Goal: Task Accomplishment & Management: Complete application form

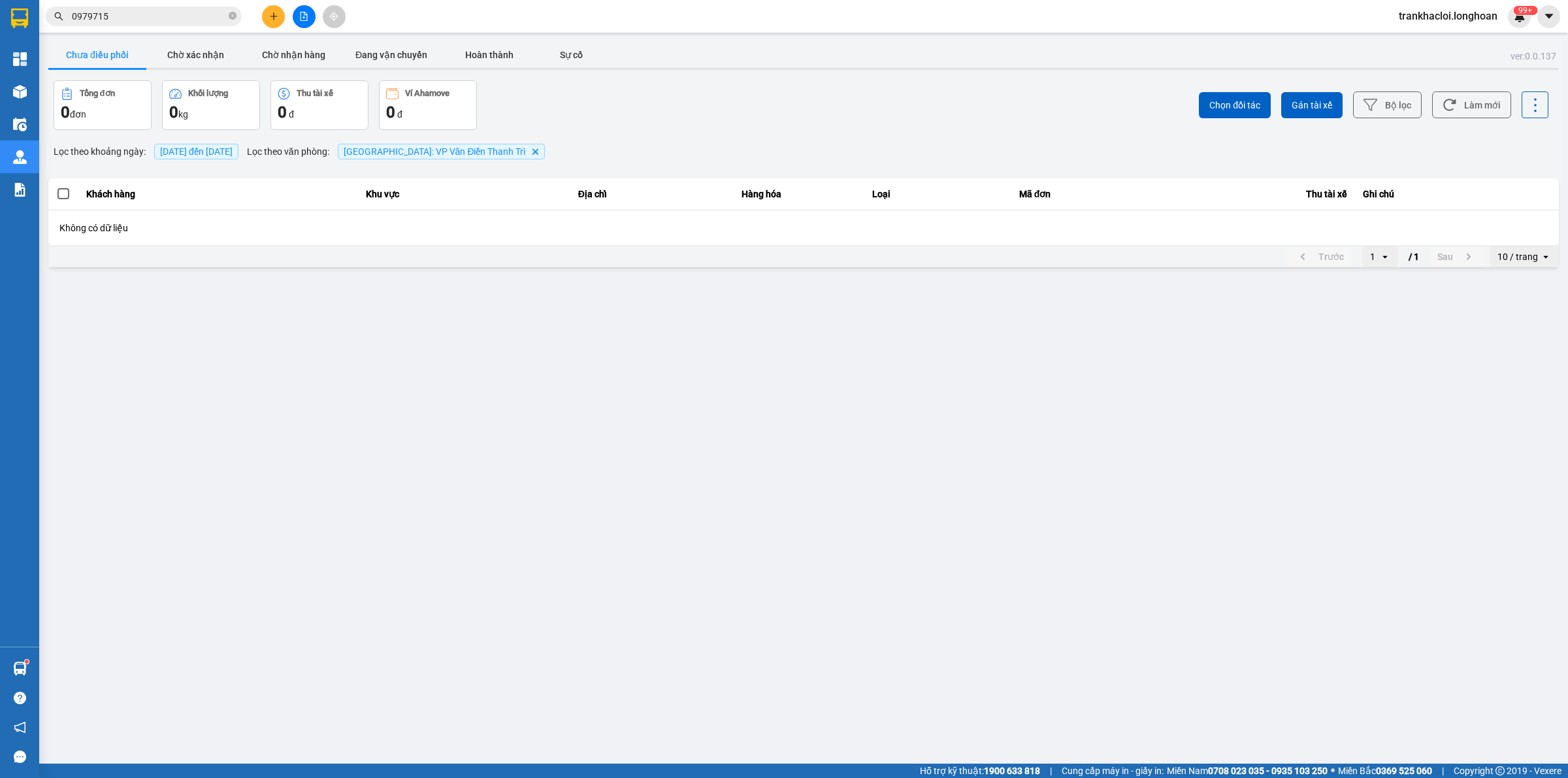
click at [175, 12] on input "0979715" at bounding box center [148, 16] width 154 height 15
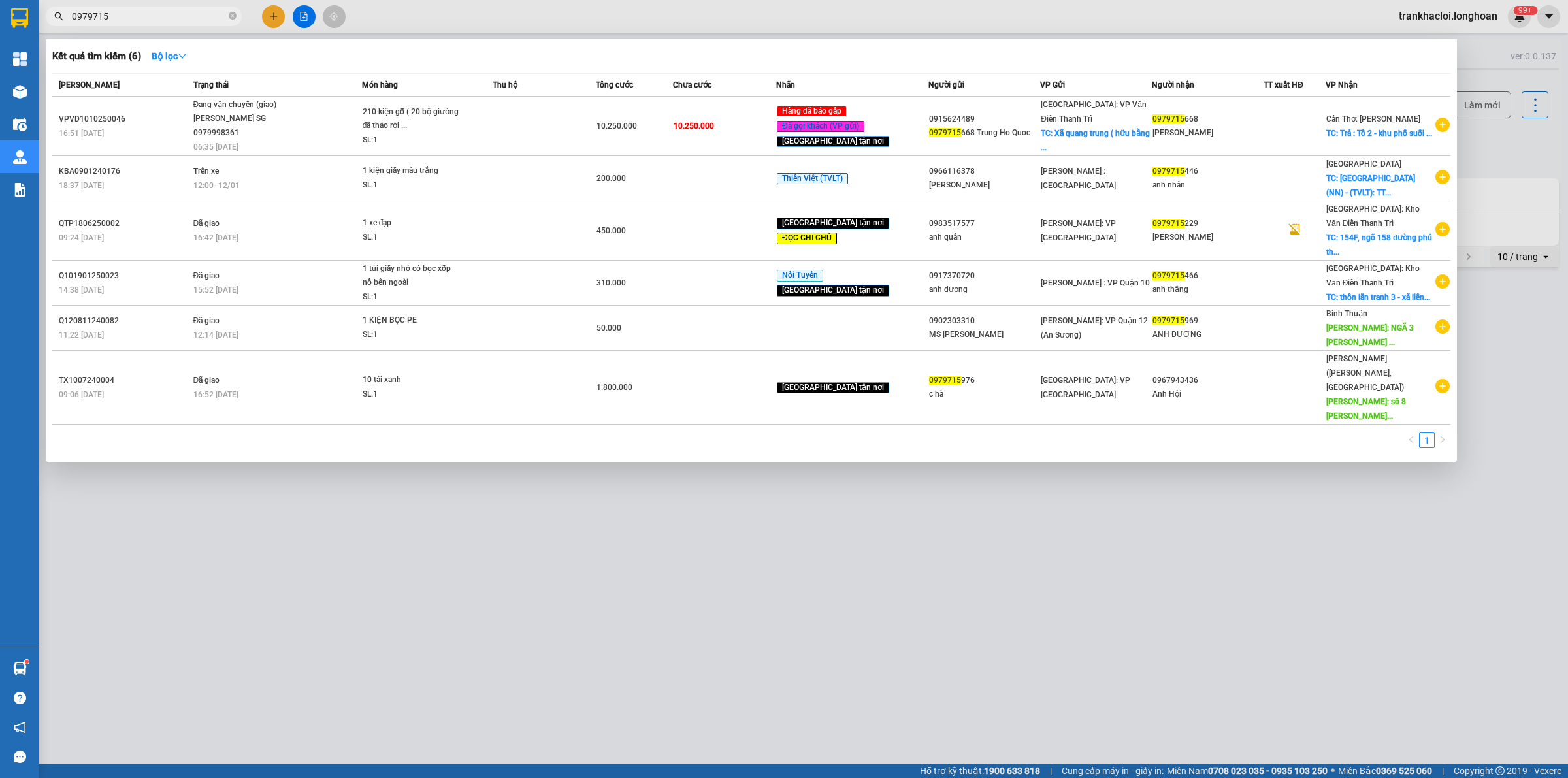
click at [175, 12] on input "0979715" at bounding box center [148, 16] width 154 height 15
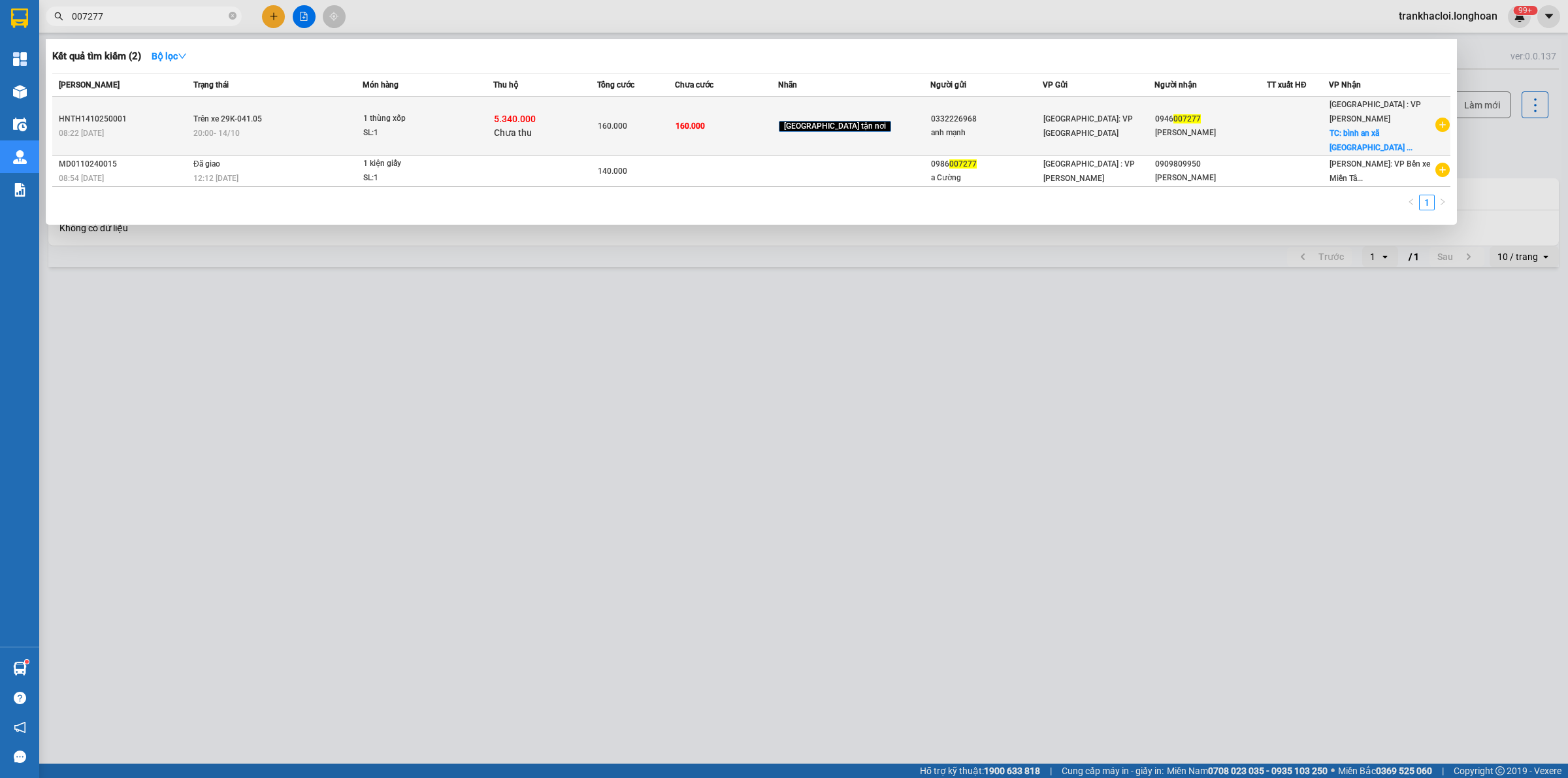
type input "007277"
click at [356, 115] on td "Trên xe 29K-041.05 20:00 [DATE]" at bounding box center [276, 126] width 172 height 60
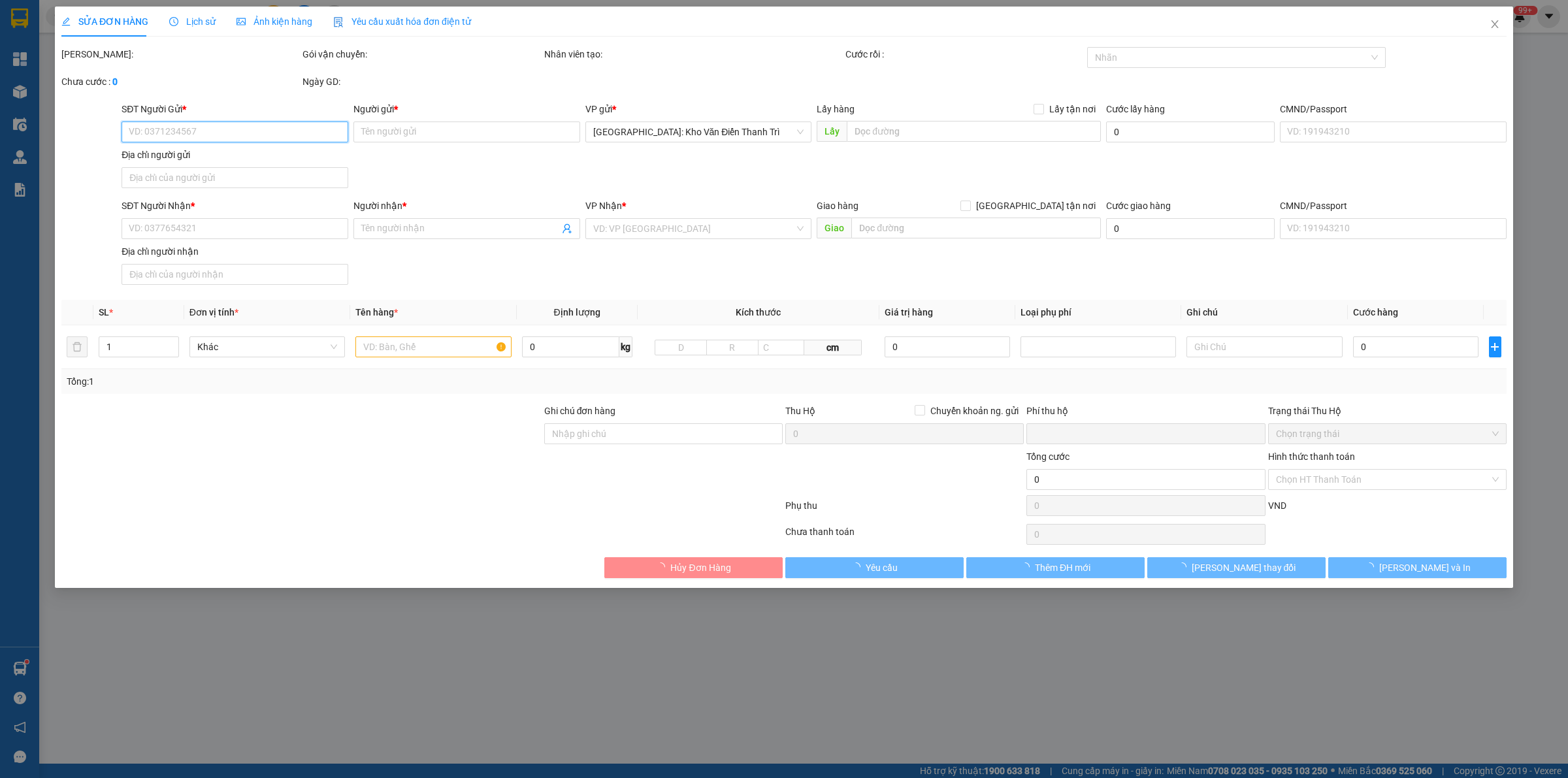
type input "0332226968"
type input "anh mạnh"
type input "0946007277"
type input "[PERSON_NAME]"
checkbox input "true"
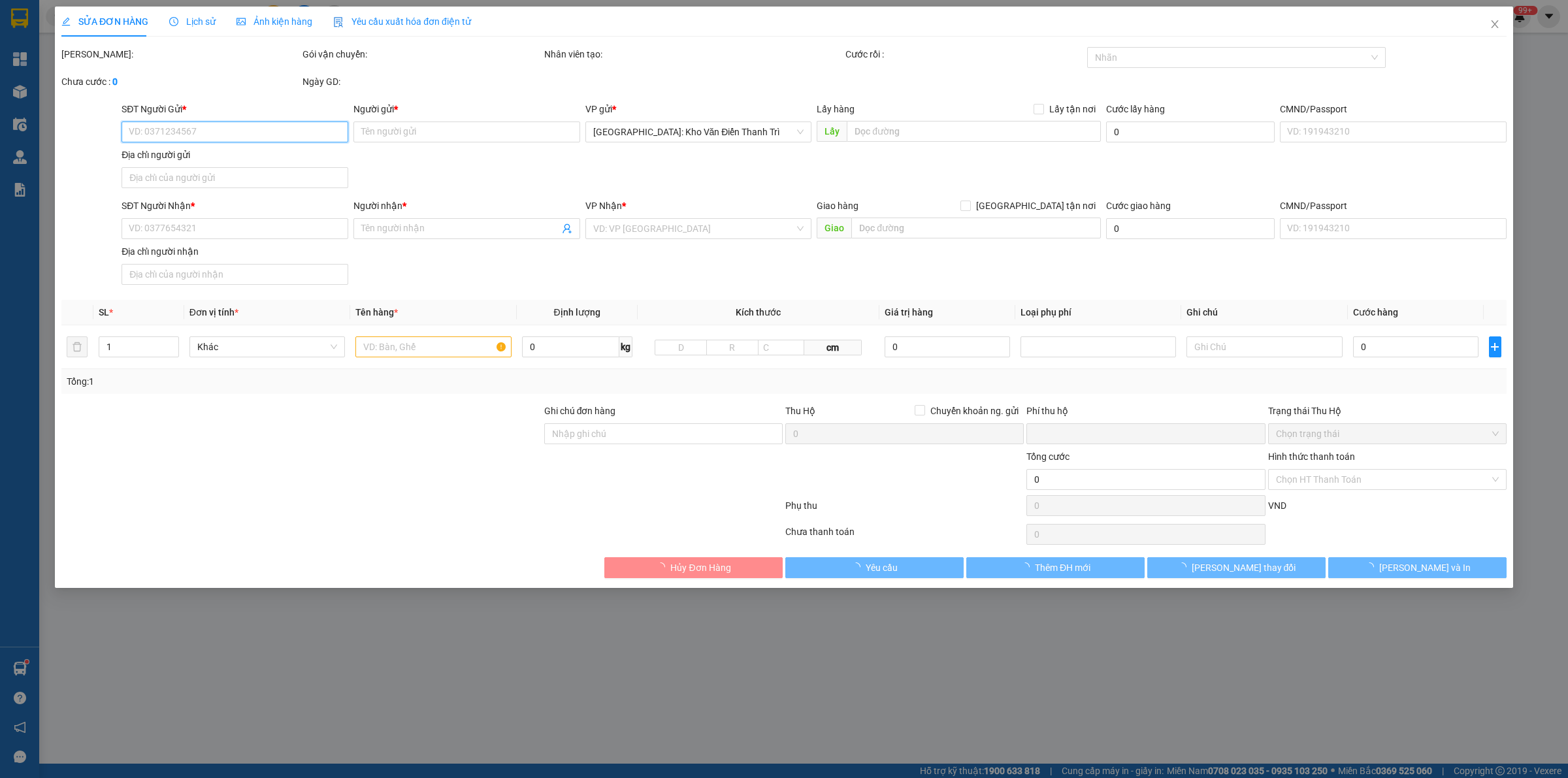
type input "bình an xã [GEOGRAPHIC_DATA] tỉnh [GEOGRAPHIC_DATA]"
type input "hàng dễ vỡ xin nhẹ tay"
type input "160.000"
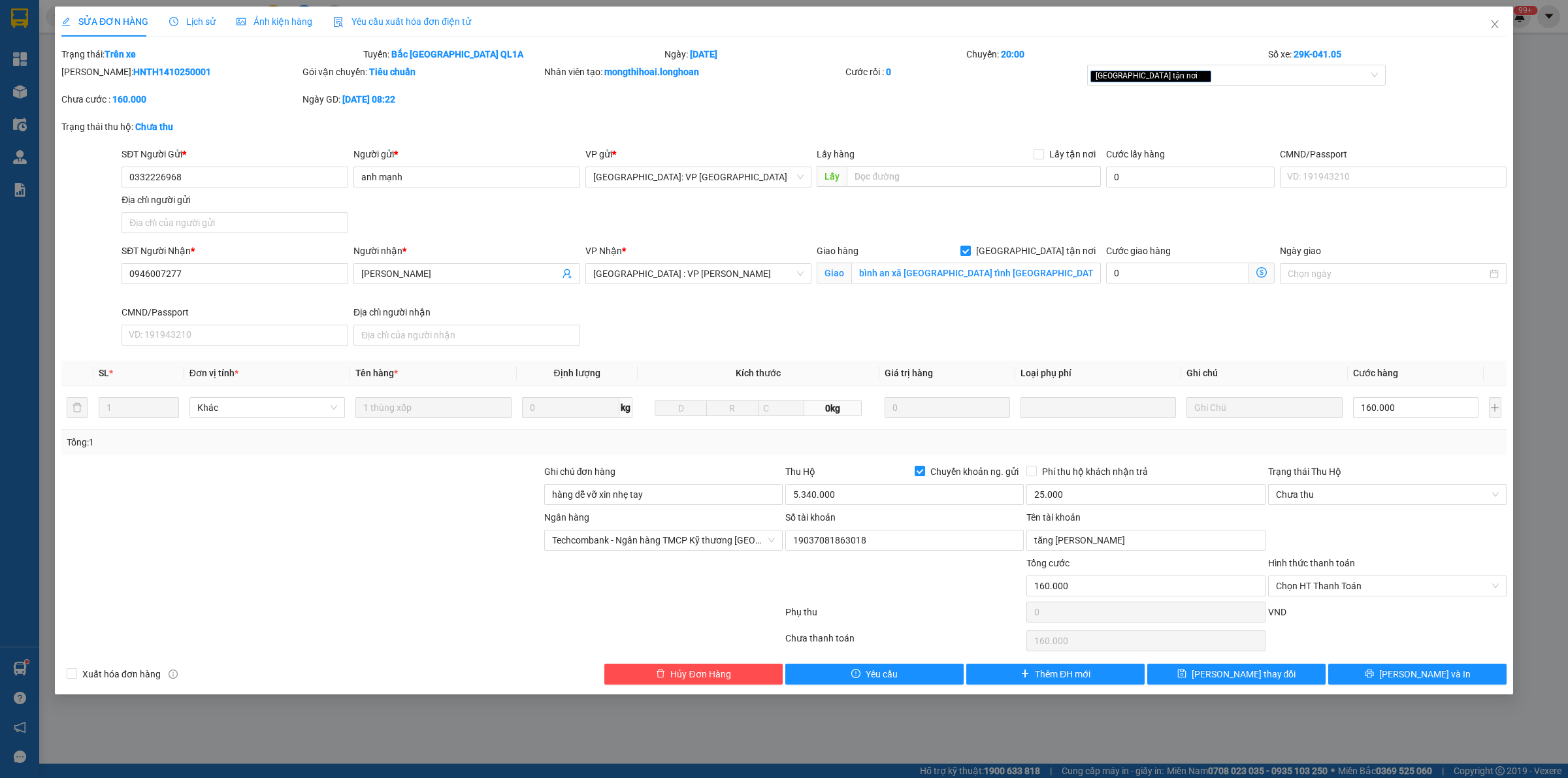
click at [704, 200] on div "SĐT Người Gửi * 0332226968 0332226968 Người gửi * anh mạnh VP gửi * [GEOGRAPHIC…" at bounding box center [814, 192] width 1390 height 92
drag, startPoint x: 695, startPoint y: 240, endPoint x: 818, endPoint y: 253, distance: 123.7
click at [695, 240] on form "SĐT Người Gửi * 0332226968 Người gửi * anh mạnh VP gửi * [GEOGRAPHIC_DATA]: VP …" at bounding box center [784, 248] width 1445 height 203
click at [958, 299] on div "[GEOGRAPHIC_DATA] tận nơi [GEOGRAPHIC_DATA] an xã [GEOGRAPHIC_DATA] [GEOGRAPHIC…" at bounding box center [959, 274] width 290 height 61
click at [969, 233] on div "SĐT Người Gửi * 0332226968 Người gửi * anh mạnh VP gửi * [GEOGRAPHIC_DATA]: VP …" at bounding box center [814, 192] width 1390 height 92
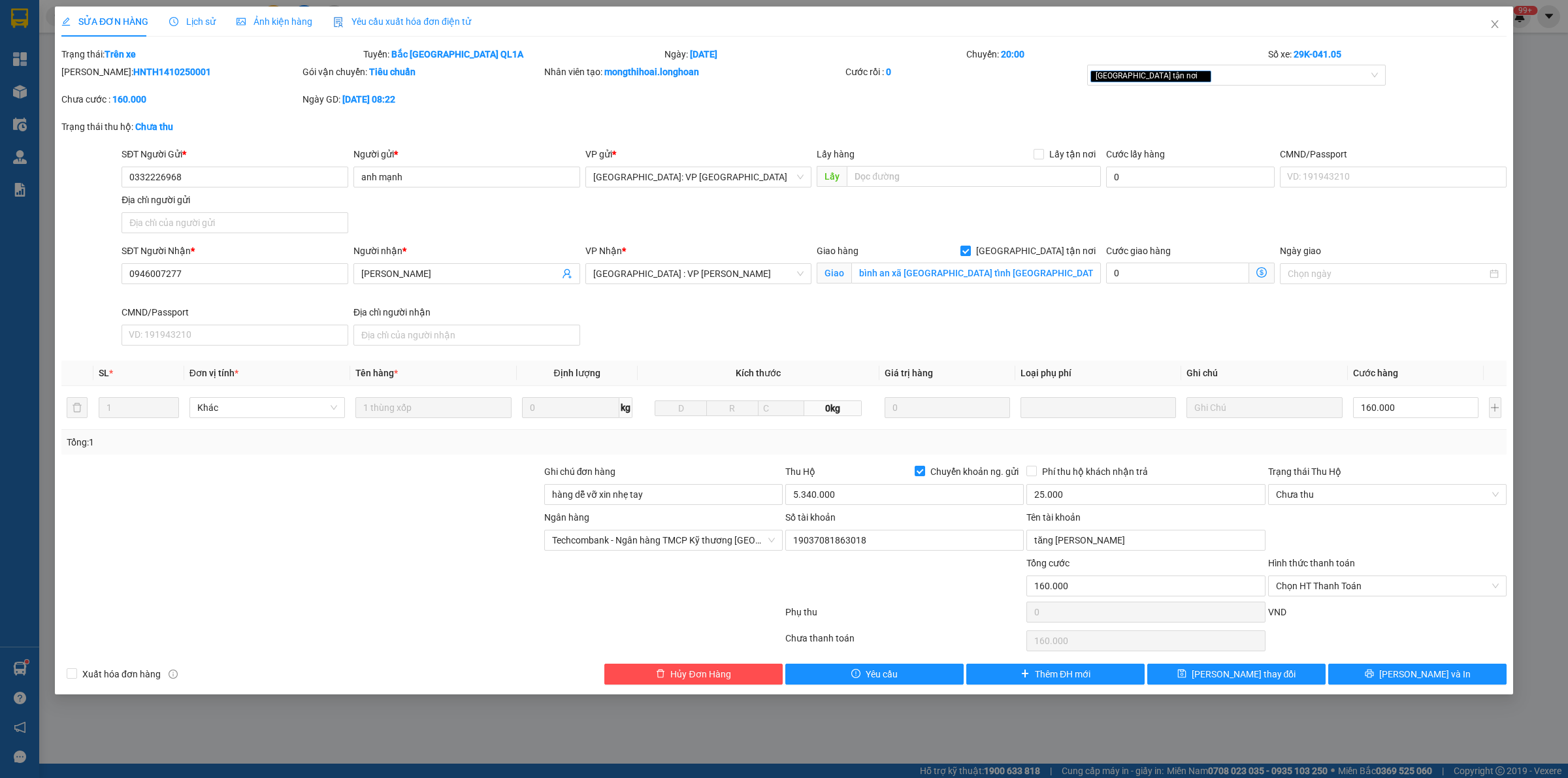
drag, startPoint x: 978, startPoint y: 334, endPoint x: 987, endPoint y: 236, distance: 98.4
click at [979, 327] on div "SĐT Người Nhận * 0946007277 Người nhận * [PERSON_NAME] VP Nhận * [GEOGRAPHIC_DA…" at bounding box center [814, 297] width 1390 height 107
click at [987, 230] on div "SĐT Người Gửi * 0332226968 Người gửi * anh mạnh VP gửi * [GEOGRAPHIC_DATA]: VP …" at bounding box center [814, 192] width 1390 height 92
drag, startPoint x: 985, startPoint y: 318, endPoint x: 988, endPoint y: 225, distance: 93.0
click at [987, 304] on div "SĐT Người Nhận * 0946007277 Người nhận * [PERSON_NAME] VP Nhận * [GEOGRAPHIC_DA…" at bounding box center [814, 297] width 1390 height 107
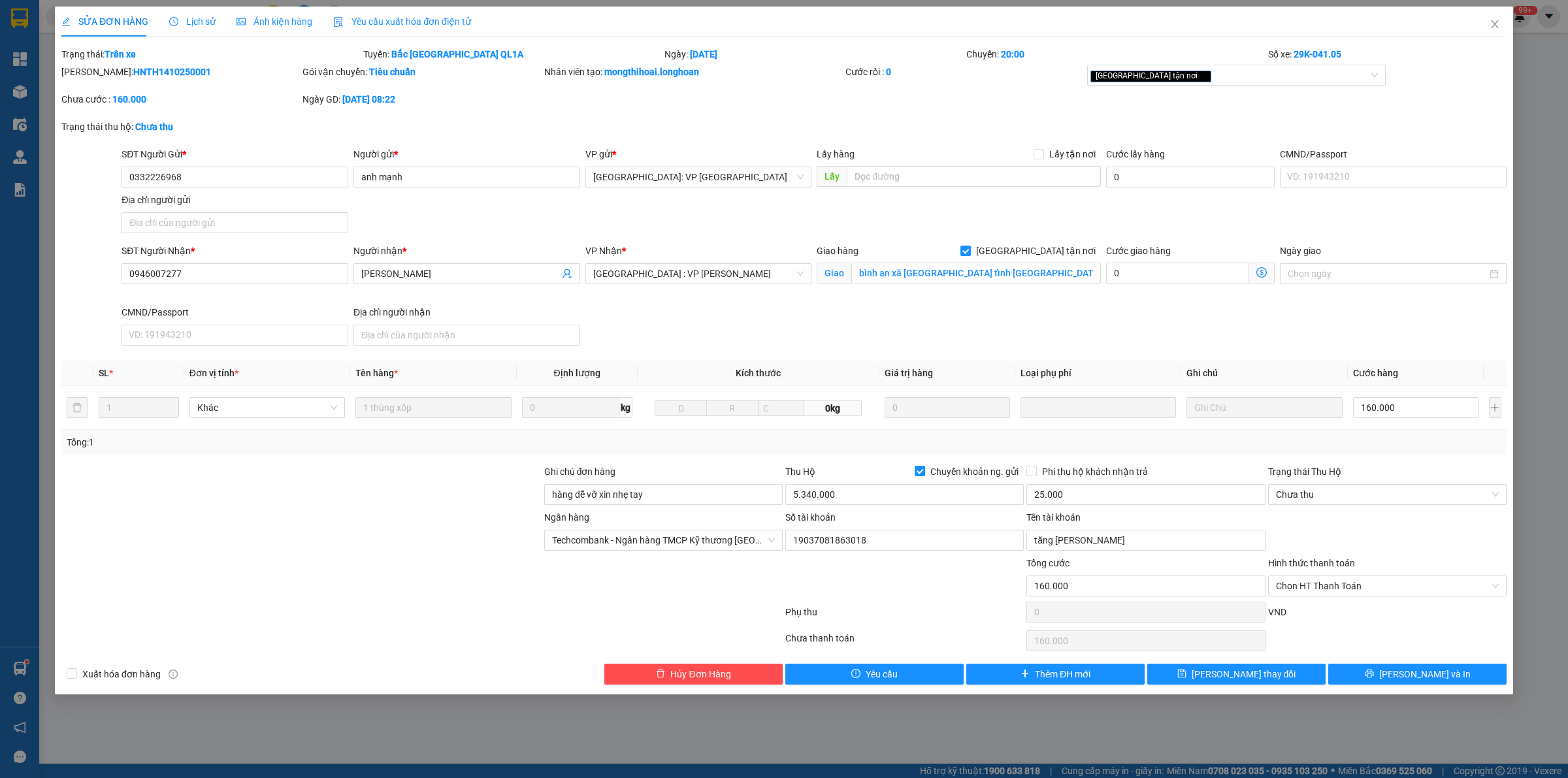
click at [988, 225] on div "SĐT Người Gửi * 0332226968 Người gửi * anh mạnh VP gửi * [GEOGRAPHIC_DATA]: VP …" at bounding box center [814, 192] width 1390 height 92
drag, startPoint x: 971, startPoint y: 317, endPoint x: 966, endPoint y: 236, distance: 81.2
click at [971, 309] on div "SĐT Người Nhận * 0946007277 Người nhận * [PERSON_NAME] VP Nhận * [GEOGRAPHIC_DA…" at bounding box center [814, 297] width 1390 height 107
click at [965, 234] on div "SĐT Người Gửi * 0332226968 Người gửi * anh mạnh VP gửi * [GEOGRAPHIC_DATA]: VP …" at bounding box center [814, 192] width 1390 height 92
drag, startPoint x: 935, startPoint y: 301, endPoint x: 943, endPoint y: 258, distance: 43.7
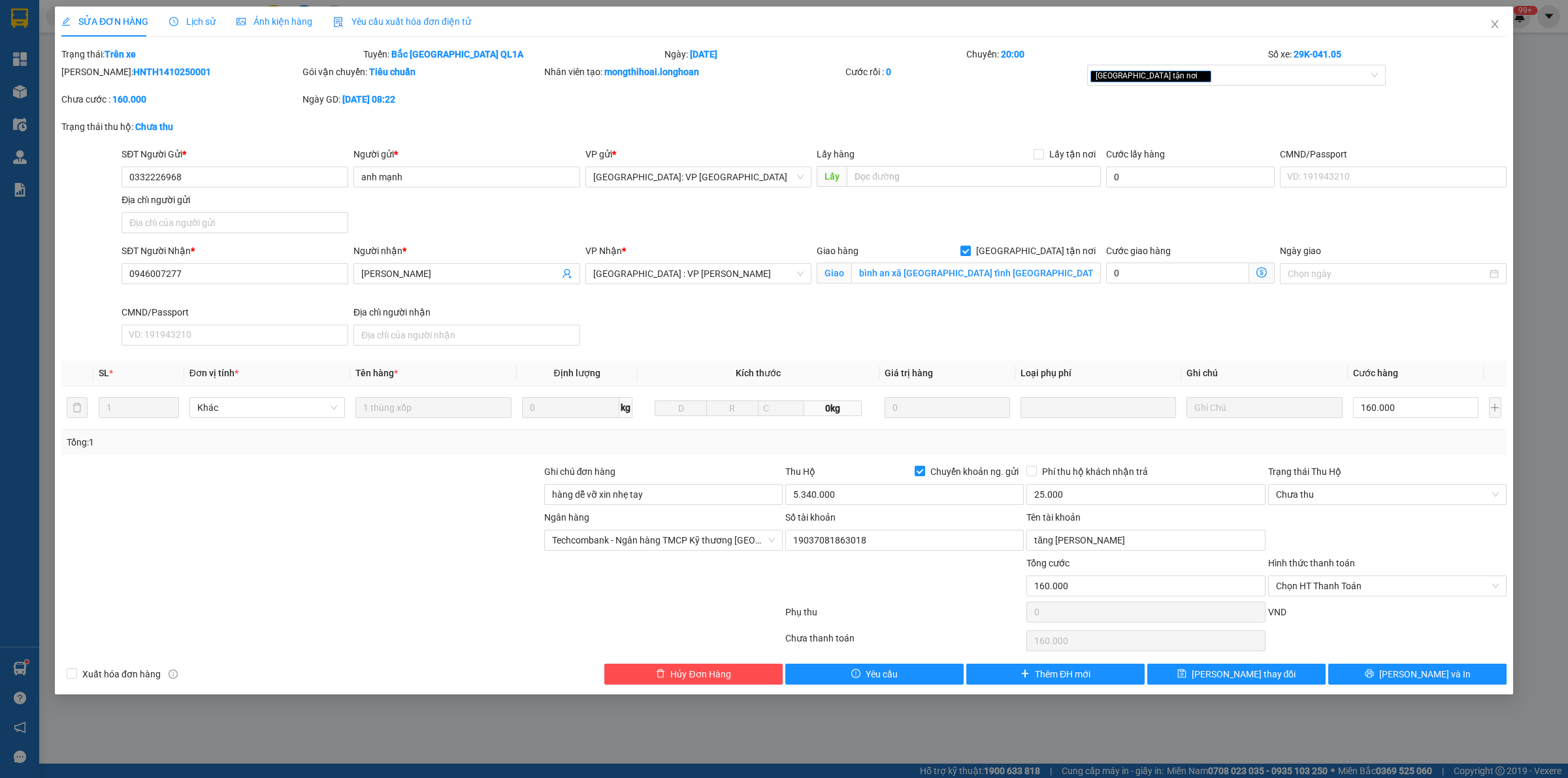
click at [935, 295] on div "[GEOGRAPHIC_DATA] tận nơi [GEOGRAPHIC_DATA] an xã [GEOGRAPHIC_DATA] [GEOGRAPHIC…" at bounding box center [959, 274] width 290 height 61
drag, startPoint x: 946, startPoint y: 203, endPoint x: 896, endPoint y: 312, distance: 119.9
click at [946, 206] on div "SĐT Người Gửi * 0332226968 Người gửi * anh mạnh VP gửi * [GEOGRAPHIC_DATA]: VP …" at bounding box center [814, 192] width 1390 height 92
drag, startPoint x: 884, startPoint y: 321, endPoint x: 905, endPoint y: 230, distance: 93.4
click at [884, 320] on div "SĐT Người Nhận * 0946007277 Người nhận * [PERSON_NAME] VP Nhận * [GEOGRAPHIC_DA…" at bounding box center [814, 297] width 1390 height 107
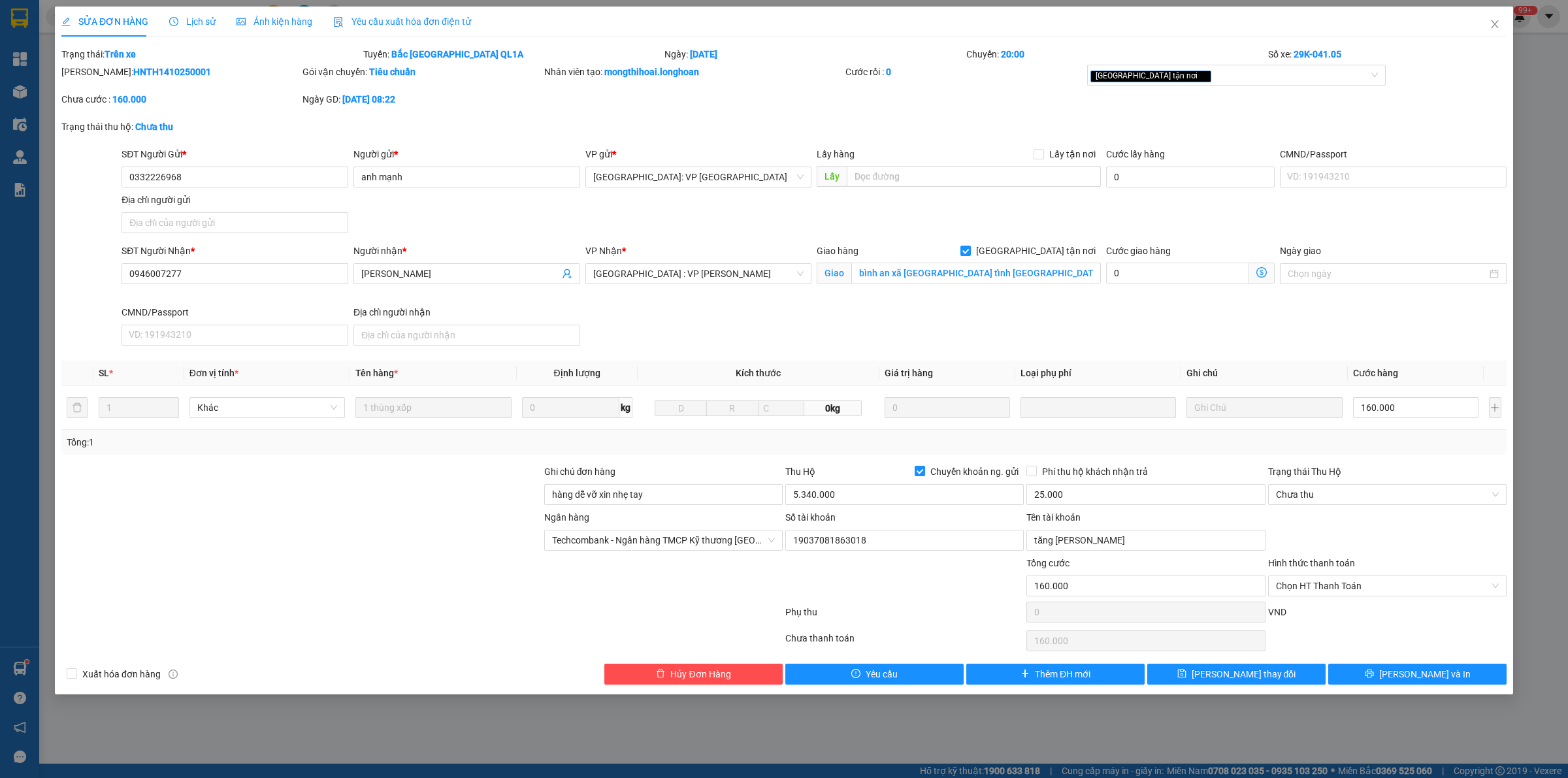
click at [905, 220] on div "SĐT Người Gửi * 0332226968 Người gửi * anh mạnh VP gửi * [GEOGRAPHIC_DATA]: VP …" at bounding box center [814, 192] width 1390 height 92
drag, startPoint x: 879, startPoint y: 318, endPoint x: 912, endPoint y: 234, distance: 90.2
click at [883, 308] on div "SĐT Người Nhận * 0946007277 Người nhận * [PERSON_NAME] VP Nhận * [GEOGRAPHIC_DA…" at bounding box center [814, 297] width 1390 height 107
click at [912, 234] on div "SĐT Người Gửi * 0332226968 Người gửi * anh mạnh VP gửi * [GEOGRAPHIC_DATA]: VP …" at bounding box center [814, 192] width 1390 height 92
drag, startPoint x: 906, startPoint y: 301, endPoint x: 919, endPoint y: 232, distance: 70.2
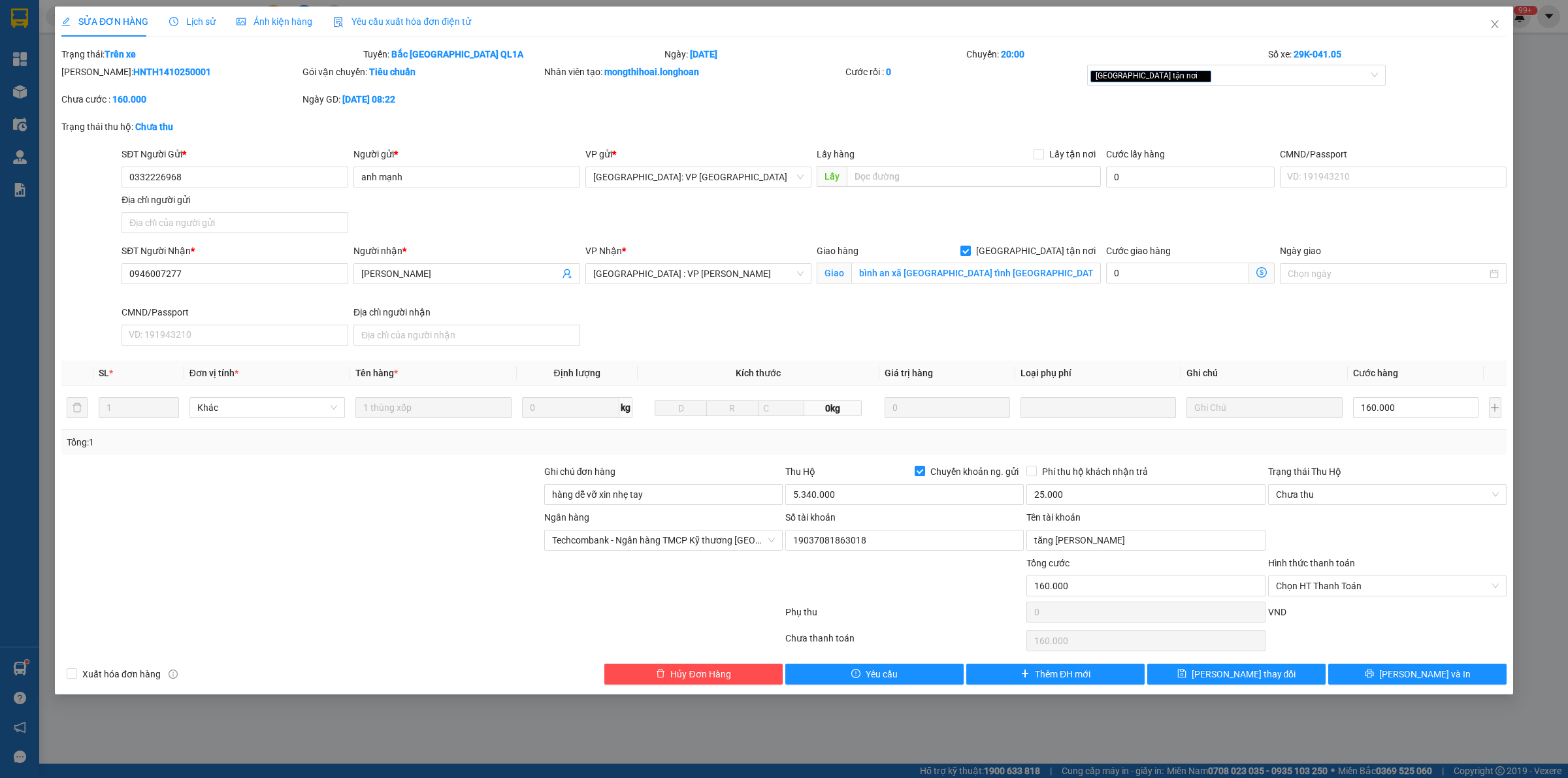
click at [906, 295] on div "[GEOGRAPHIC_DATA] tận nơi [GEOGRAPHIC_DATA] an xã [GEOGRAPHIC_DATA] [GEOGRAPHIC…" at bounding box center [959, 274] width 290 height 61
click at [919, 232] on div "SĐT Người Gửi * 0332226968 Người gửi * anh mạnh VP gửi * [GEOGRAPHIC_DATA]: VP …" at bounding box center [814, 192] width 1390 height 92
drag, startPoint x: 916, startPoint y: 298, endPoint x: 935, endPoint y: 225, distance: 75.4
click at [922, 290] on div "[GEOGRAPHIC_DATA] tận nơi [GEOGRAPHIC_DATA] an xã [GEOGRAPHIC_DATA] [GEOGRAPHIC…" at bounding box center [959, 274] width 290 height 61
click at [935, 225] on div "SĐT Người Gửi * 0332226968 Người gửi * anh mạnh VP gửi * [GEOGRAPHIC_DATA]: VP …" at bounding box center [814, 192] width 1390 height 92
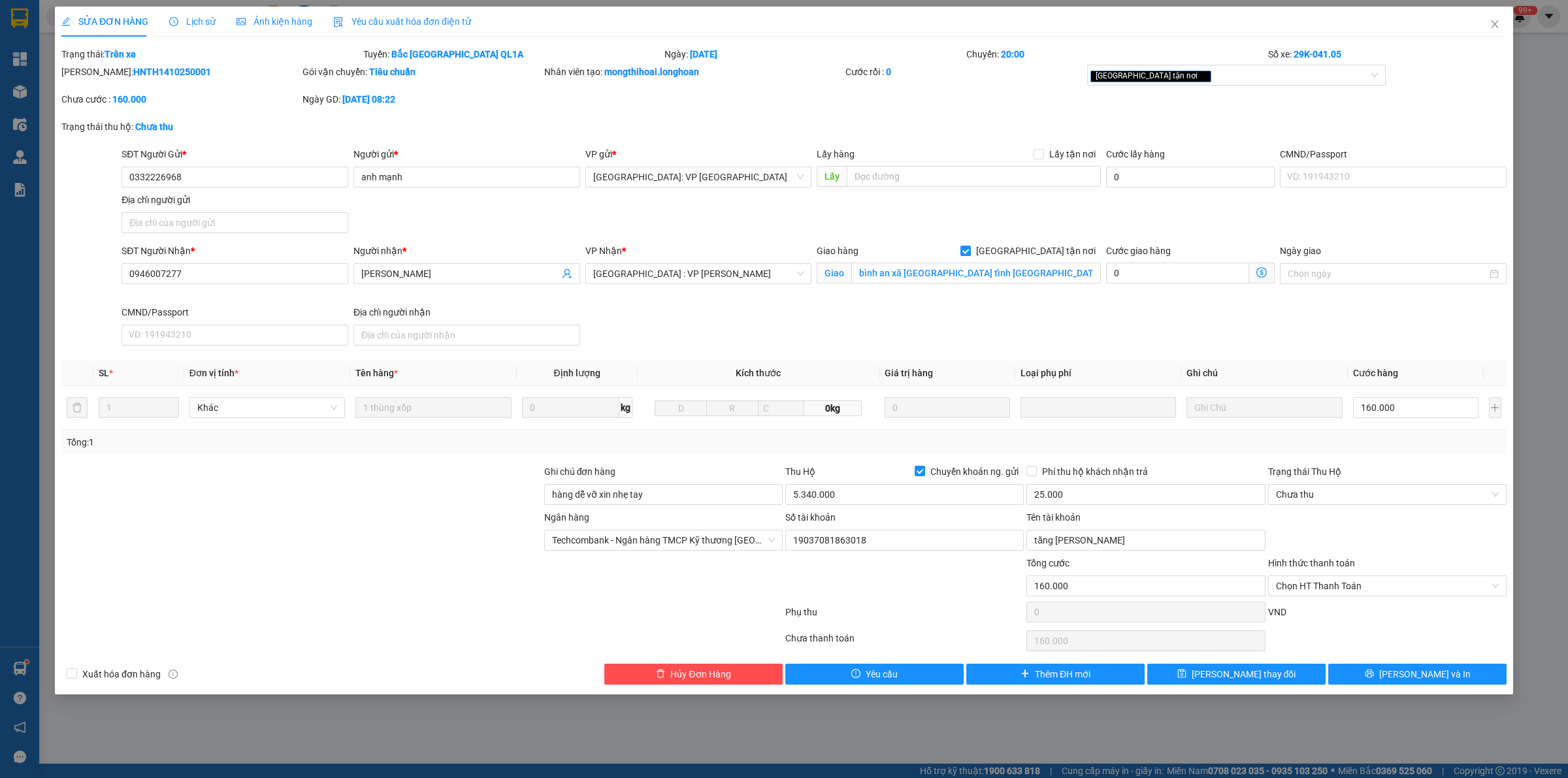
drag, startPoint x: 936, startPoint y: 309, endPoint x: 941, endPoint y: 290, distance: 19.6
click at [939, 296] on div "SĐT Người Nhận * 0946007277 Người nhận * [PERSON_NAME] VP Nhận * [GEOGRAPHIC_DA…" at bounding box center [814, 297] width 1390 height 107
click at [939, 222] on div "SĐT Người Gửi * 0332226968 Người gửi * anh mạnh VP gửi * [GEOGRAPHIC_DATA]: VP …" at bounding box center [814, 192] width 1390 height 92
click at [951, 304] on div "SĐT Người Nhận * 0946007277 Người nhận * [PERSON_NAME] VP Nhận * [GEOGRAPHIC_DA…" at bounding box center [814, 297] width 1390 height 107
click at [955, 220] on div "SĐT Người Gửi * 0332226968 Người gửi * anh mạnh VP gửi * [GEOGRAPHIC_DATA]: VP …" at bounding box center [814, 192] width 1390 height 92
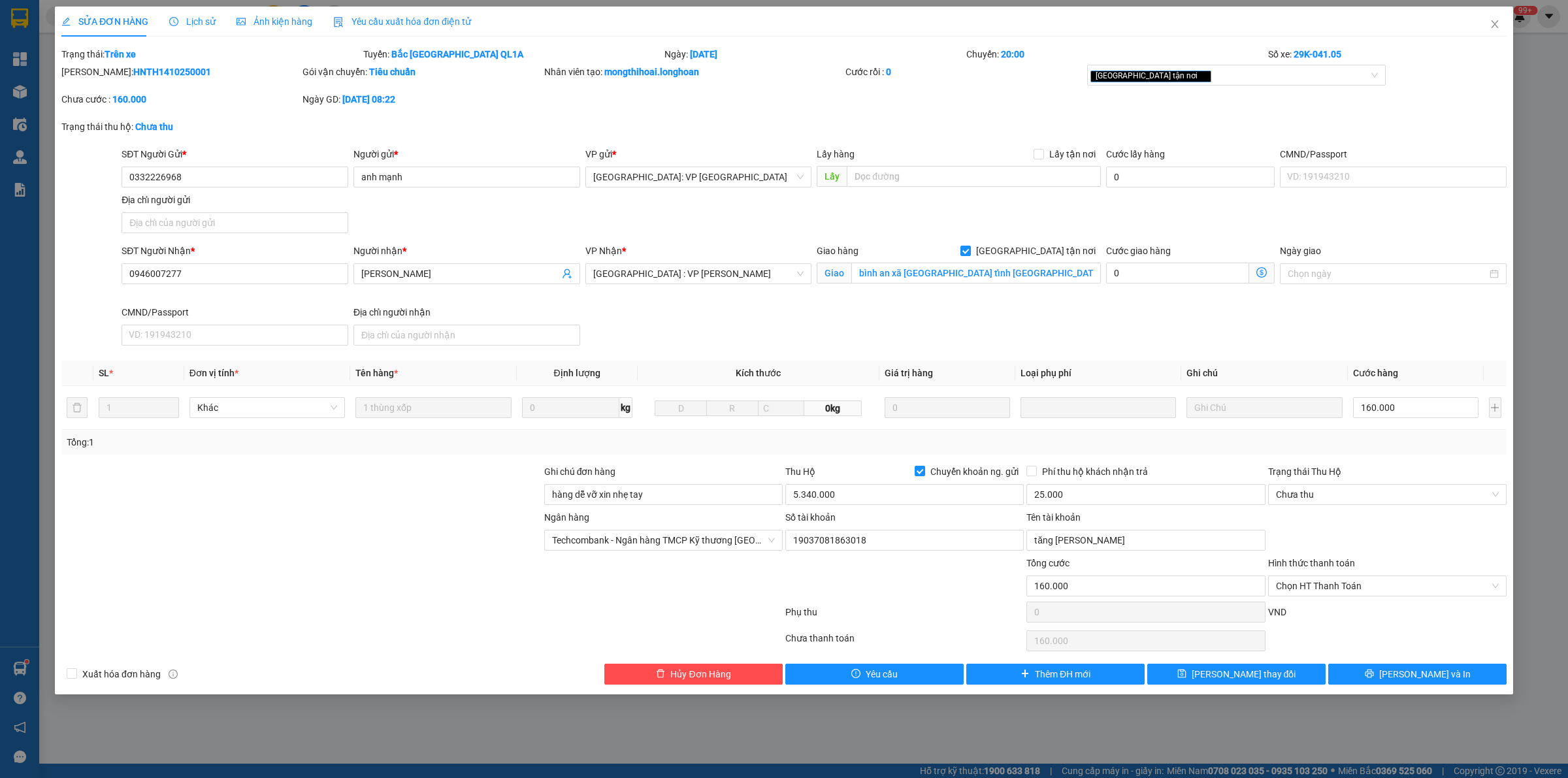
drag, startPoint x: 964, startPoint y: 295, endPoint x: 967, endPoint y: 265, distance: 30.1
click at [964, 295] on div "[GEOGRAPHIC_DATA] tận nơi [GEOGRAPHIC_DATA] an xã [GEOGRAPHIC_DATA] [GEOGRAPHIC…" at bounding box center [959, 274] width 290 height 61
click at [967, 230] on div "SĐT Người Gửi * 0332226968 Người gửi * anh mạnh VP gửi * [GEOGRAPHIC_DATA]: VP …" at bounding box center [814, 192] width 1390 height 92
drag, startPoint x: 970, startPoint y: 309, endPoint x: 981, endPoint y: 231, distance: 78.8
click at [973, 300] on div "SĐT Người Nhận * 0946007277 Người nhận * [PERSON_NAME] VP Nhận * [GEOGRAPHIC_DA…" at bounding box center [814, 297] width 1390 height 107
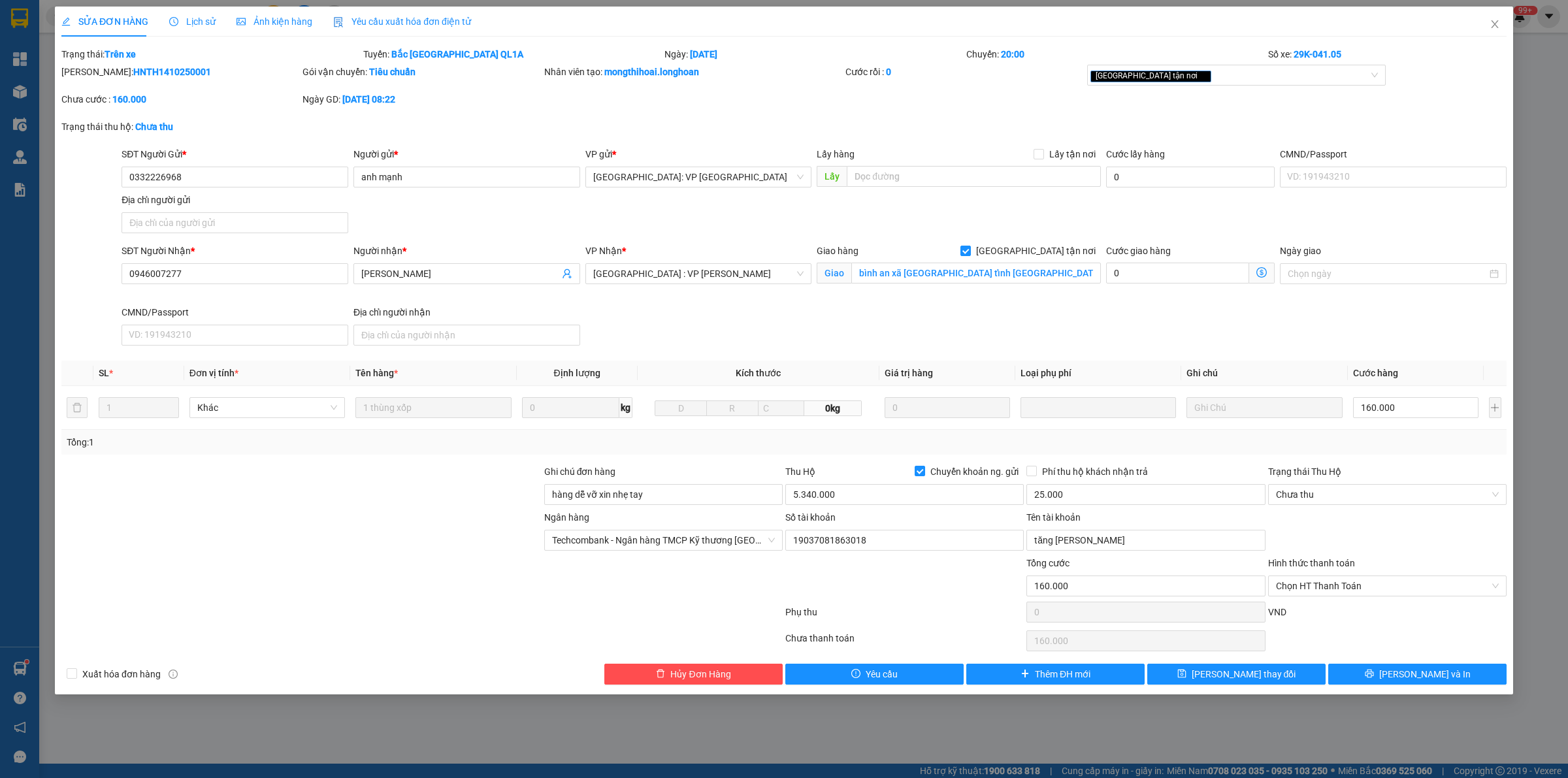
drag, startPoint x: 981, startPoint y: 231, endPoint x: 994, endPoint y: 340, distance: 109.8
click at [981, 231] on div "SĐT Người Gửi * 0332226968 Người gửi * anh mạnh VP gửi * [GEOGRAPHIC_DATA]: VP …" at bounding box center [814, 192] width 1390 height 92
drag, startPoint x: 994, startPoint y: 340, endPoint x: 1055, endPoint y: 288, distance: 80.2
click at [1001, 330] on div "SĐT Người Nhận * 0946007277 Người nhận * [PERSON_NAME] VP Nhận * [GEOGRAPHIC_DA…" at bounding box center [814, 297] width 1390 height 107
click at [1102, 286] on div "[GEOGRAPHIC_DATA] tận nơi [GEOGRAPHIC_DATA] an xã [GEOGRAPHIC_DATA] [GEOGRAPHIC…" at bounding box center [959, 274] width 290 height 61
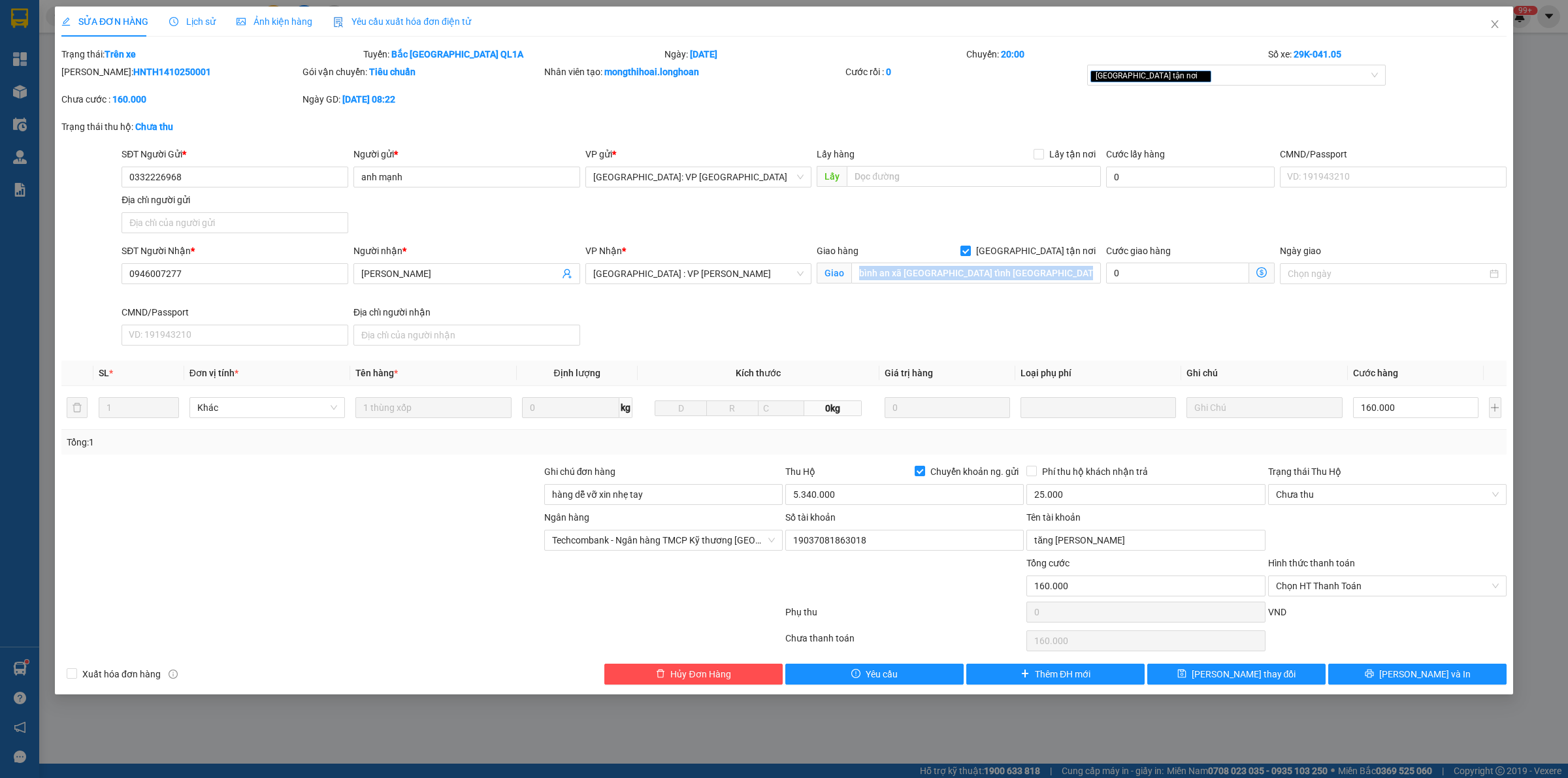
click at [1102, 286] on div "[GEOGRAPHIC_DATA] tận nơi [GEOGRAPHIC_DATA] an xã [GEOGRAPHIC_DATA] [GEOGRAPHIC…" at bounding box center [959, 274] width 290 height 61
click at [1102, 259] on div "[GEOGRAPHIC_DATA] tận nơi [GEOGRAPHIC_DATA] an xã [GEOGRAPHIC_DATA] [GEOGRAPHIC…" at bounding box center [959, 274] width 290 height 61
click at [1051, 250] on span "[GEOGRAPHIC_DATA] tận nơi" at bounding box center [1036, 251] width 130 height 15
click at [970, 250] on input "[GEOGRAPHIC_DATA] tận nơi" at bounding box center [965, 250] width 9 height 9
checkbox input "false"
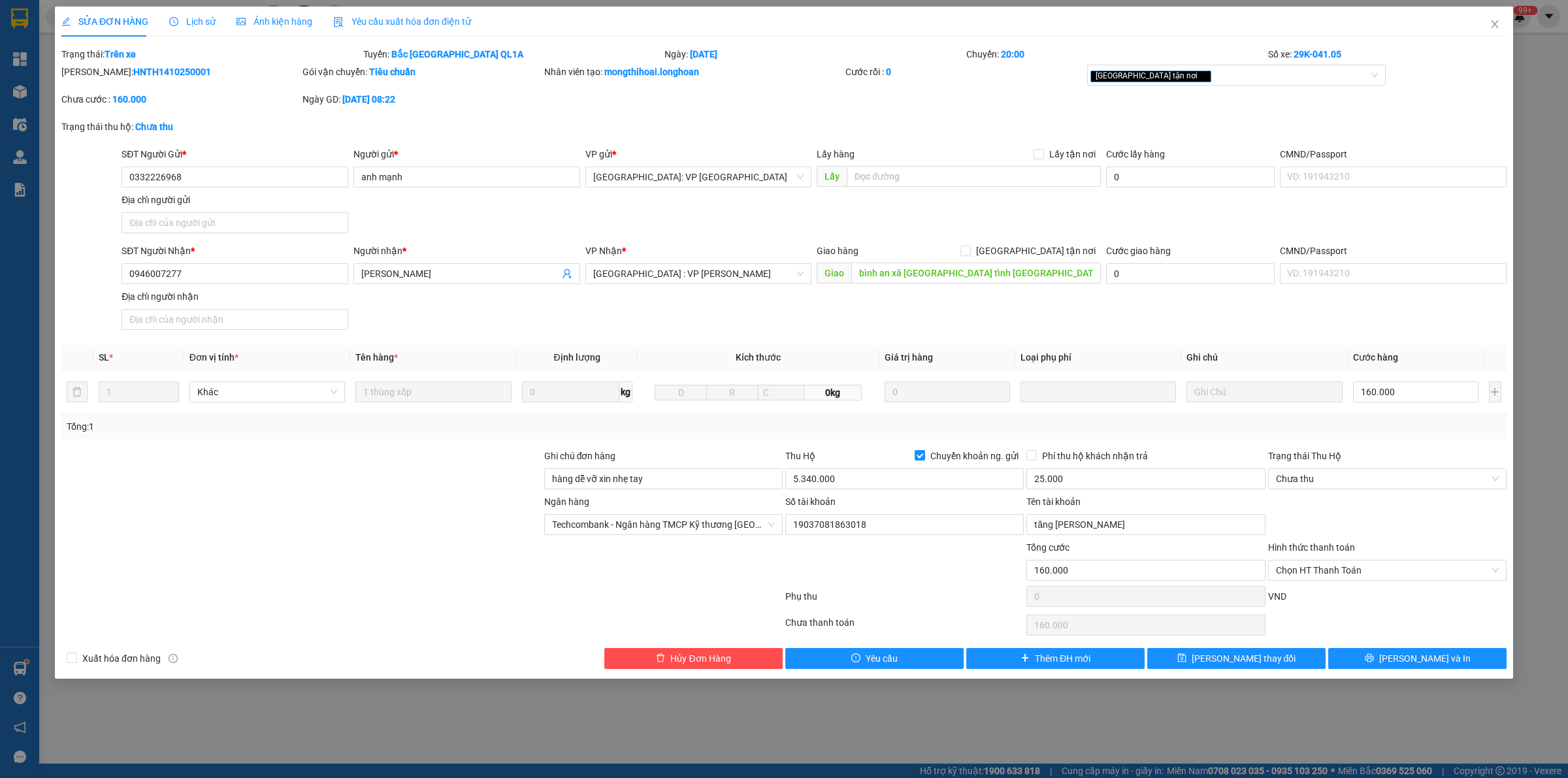
click at [1065, 236] on div "SĐT Người Gửi * 0332226968 Người gửi * anh mạnh VP gửi * [GEOGRAPHIC_DATA]: VP …" at bounding box center [814, 192] width 1390 height 92
click at [916, 213] on div "SĐT Người Gửi * 0332226968 Người gửi * anh mạnh VP gửi * [GEOGRAPHIC_DATA]: VP …" at bounding box center [814, 192] width 1390 height 92
click at [684, 301] on div "SĐT Người Nhận * 0946007277 Người nhận * [PERSON_NAME] VP Nhận * [GEOGRAPHIC_DA…" at bounding box center [814, 290] width 1390 height 92
click at [766, 274] on span "[GEOGRAPHIC_DATA] : VP [PERSON_NAME]" at bounding box center [698, 273] width 211 height 19
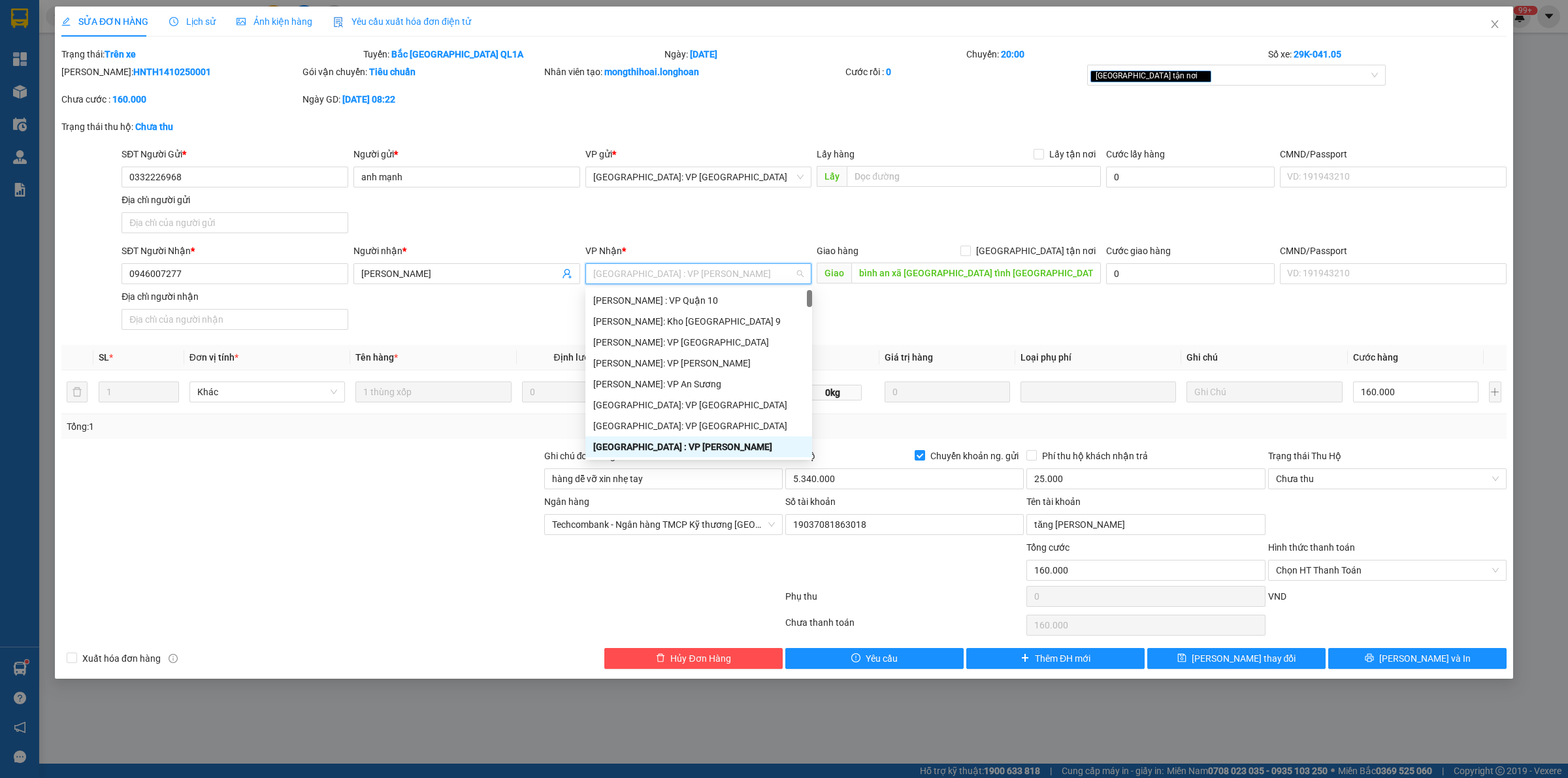
click at [777, 229] on div "SĐT Người Gửi * 0332226968 Người gửi * anh mạnh VP gửi * [GEOGRAPHIC_DATA]: VP …" at bounding box center [814, 192] width 1390 height 92
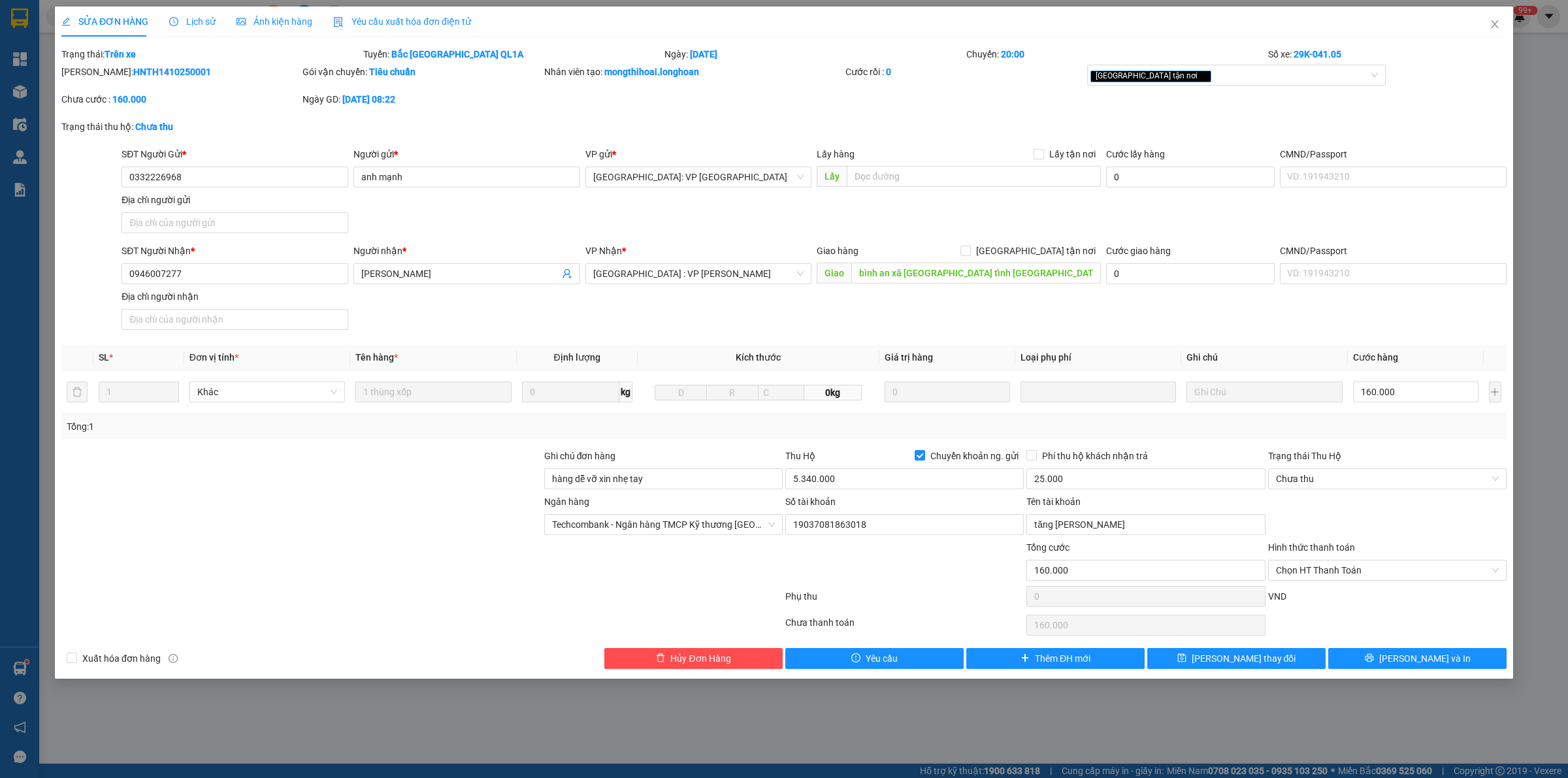
click at [985, 236] on div "SĐT Người Gửi * 0332226968 Người gửi * anh mạnh VP gửi * [GEOGRAPHIC_DATA]: VP …" at bounding box center [814, 192] width 1390 height 92
click at [998, 268] on input "bình an xã [GEOGRAPHIC_DATA] tỉnh [GEOGRAPHIC_DATA]" at bounding box center [976, 273] width 249 height 21
click at [962, 326] on div "SĐT Người Nhận * 0946007277 Người nhận * [PERSON_NAME] VP Nhận * [GEOGRAPHIC_DA…" at bounding box center [814, 290] width 1390 height 92
click at [910, 309] on div "SĐT Người Nhận * 0946007277 Người nhận * [PERSON_NAME] VP Nhận * [GEOGRAPHIC_DA…" at bounding box center [814, 290] width 1390 height 92
click at [856, 272] on input "phú lộc QL1A [GEOGRAPHIC_DATA]" at bounding box center [976, 273] width 249 height 21
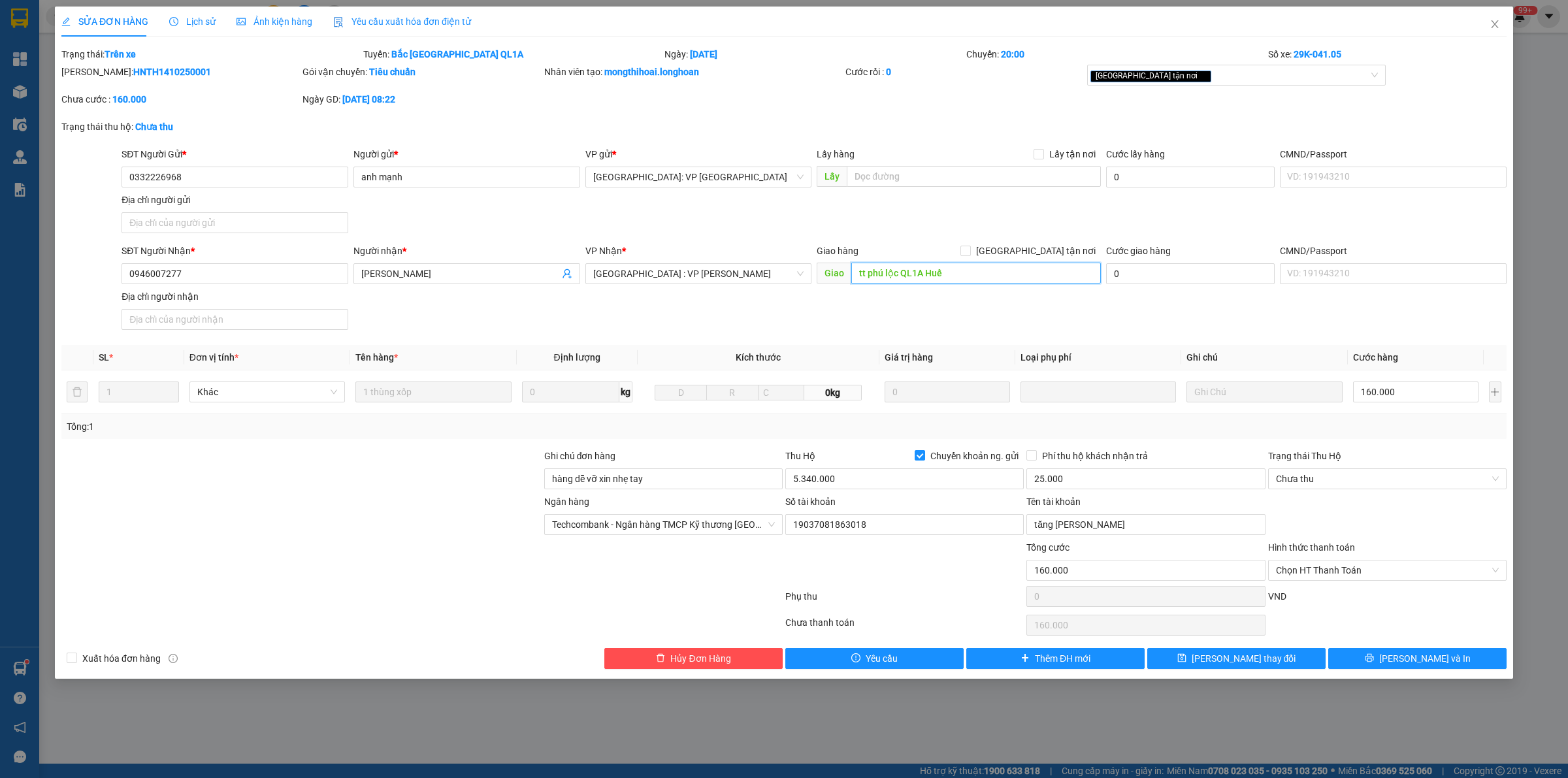
click at [962, 272] on input "tt phú lộc QL1A Huế" at bounding box center [976, 273] width 249 height 21
click at [872, 275] on input "tt phú lộc QL1A Huế" at bounding box center [976, 273] width 249 height 21
click at [866, 277] on input "tt phú lộc QL1A Huế" at bounding box center [976, 273] width 249 height 21
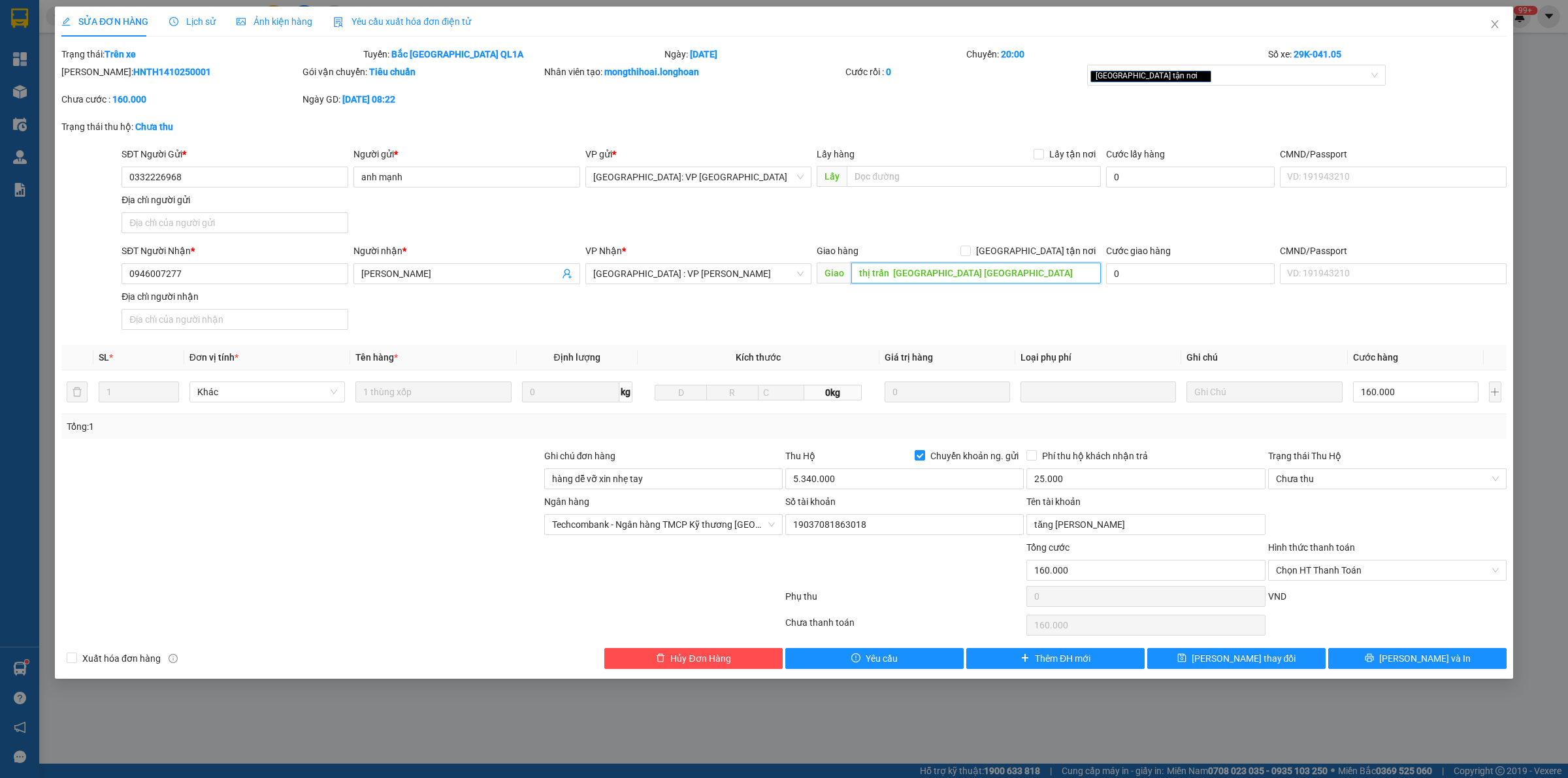
type input "thị trấn [GEOGRAPHIC_DATA] [GEOGRAPHIC_DATA]"
click at [935, 325] on div "SĐT Người Nhận * 0946007277 Người nhận * [PERSON_NAME] VP Nhận * [GEOGRAPHIC_DA…" at bounding box center [814, 290] width 1390 height 92
click at [1036, 230] on div "SĐT Người Gửi * 0332226968 Người gửi * anh mạnh VP gửi * [GEOGRAPHIC_DATA]: VP …" at bounding box center [814, 192] width 1390 height 92
click at [996, 324] on div "SĐT Người Nhận * 0946007277 Người nhận * [PERSON_NAME] VP Nhận * [GEOGRAPHIC_DA…" at bounding box center [814, 290] width 1390 height 92
click at [1444, 663] on button "[PERSON_NAME] và In" at bounding box center [1418, 658] width 179 height 21
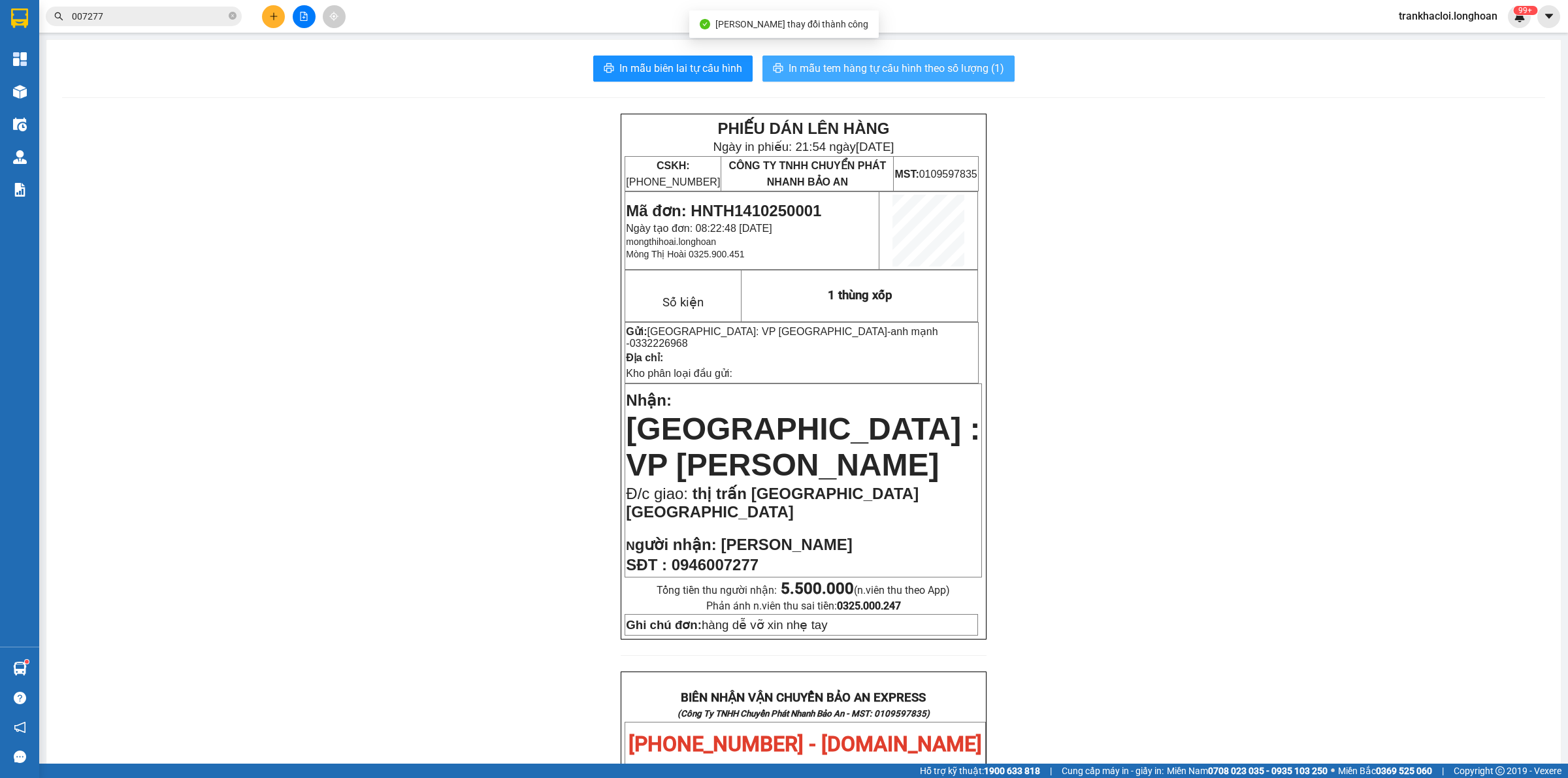
click at [953, 70] on span "In mẫu tem hàng tự cấu hình theo số lượng (1)" at bounding box center [896, 69] width 215 height 16
click at [517, 361] on div "PHIẾU DÁN LÊN HÀNG Ngày in phiếu: 21:54 [DATE] CSKH: [PHONE_NUMBER] CÔNG TY TNH…" at bounding box center [804, 769] width 1484 height 1310
